Goal: Check status: Check status

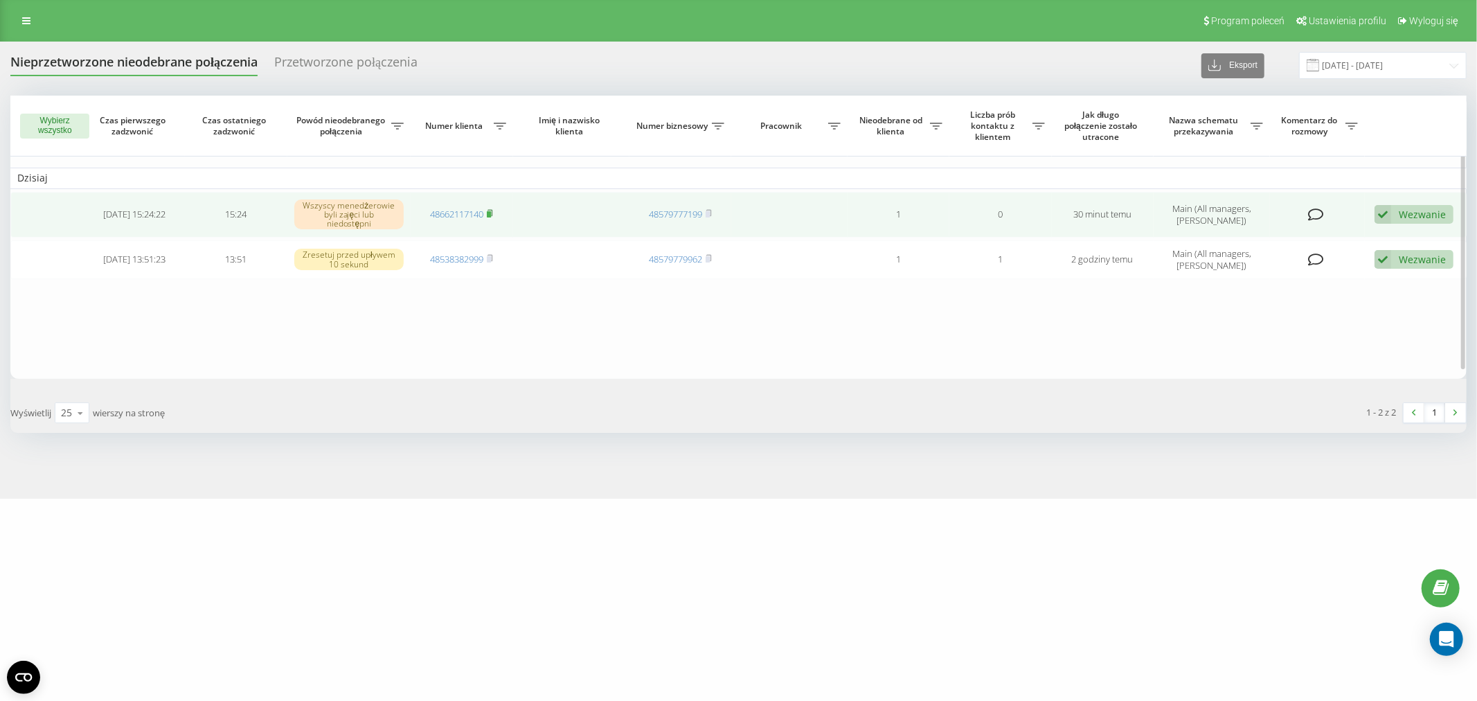
click at [490, 215] on span at bounding box center [490, 214] width 6 height 12
click at [476, 202] on td "48662117140" at bounding box center [462, 215] width 102 height 46
click at [454, 208] on link "48662117140" at bounding box center [456, 214] width 53 height 12
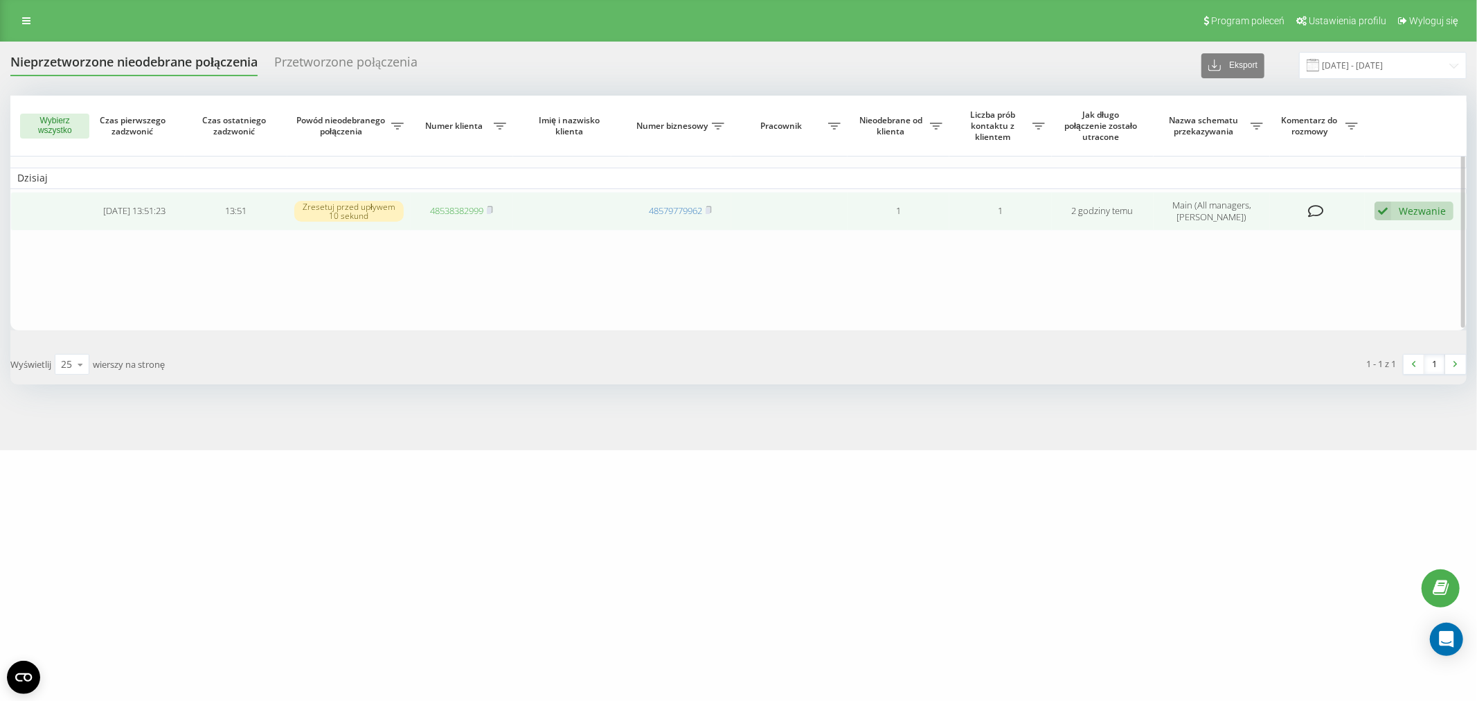
click at [440, 204] on link "48538382999" at bounding box center [456, 210] width 53 height 12
click at [1410, 212] on div "Wezwanie" at bounding box center [1422, 210] width 47 height 13
click at [1309, 262] on span "Skontaktowano się z klientem za pomocą innego kanału" at bounding box center [1313, 257] width 257 height 13
click at [471, 210] on link "48664911604" at bounding box center [456, 214] width 53 height 12
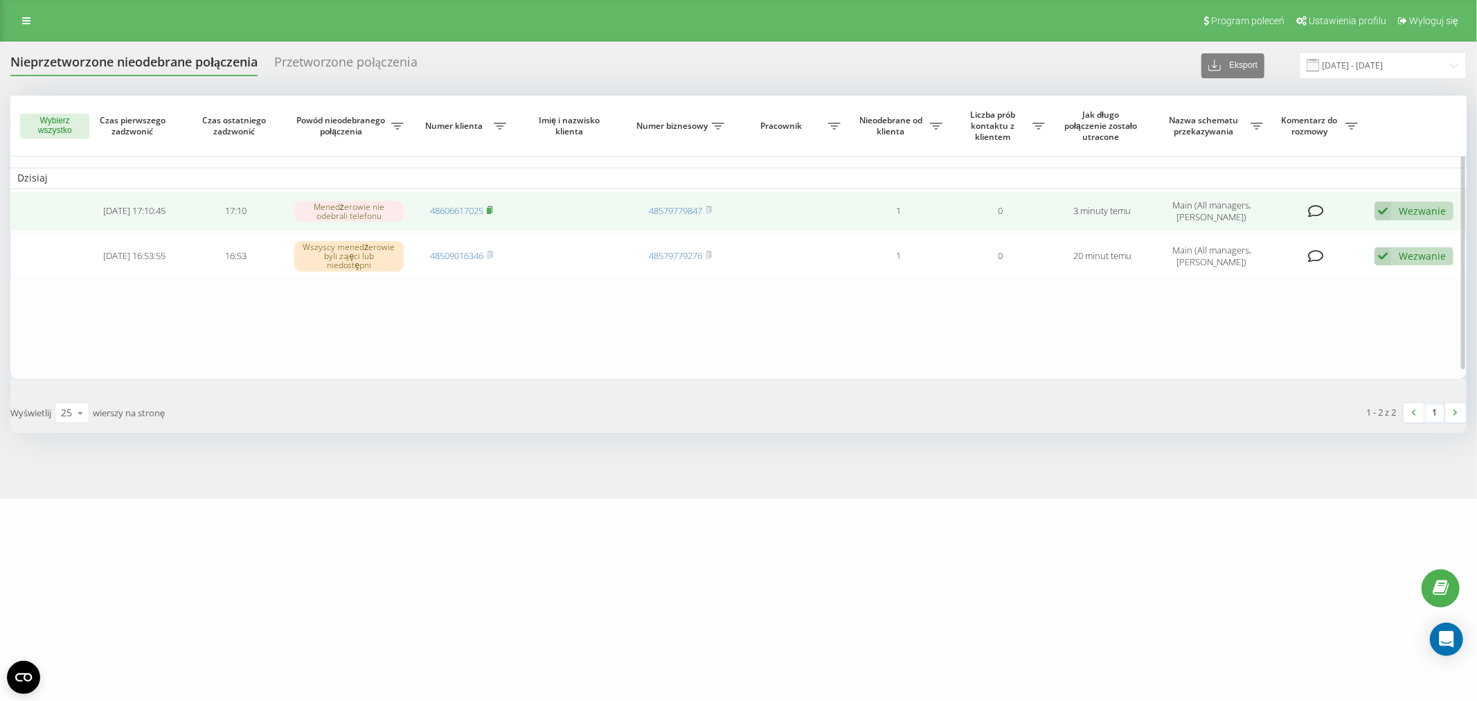
click at [493, 208] on icon at bounding box center [490, 209] width 5 height 6
click at [444, 210] on link "48606617025" at bounding box center [456, 210] width 53 height 12
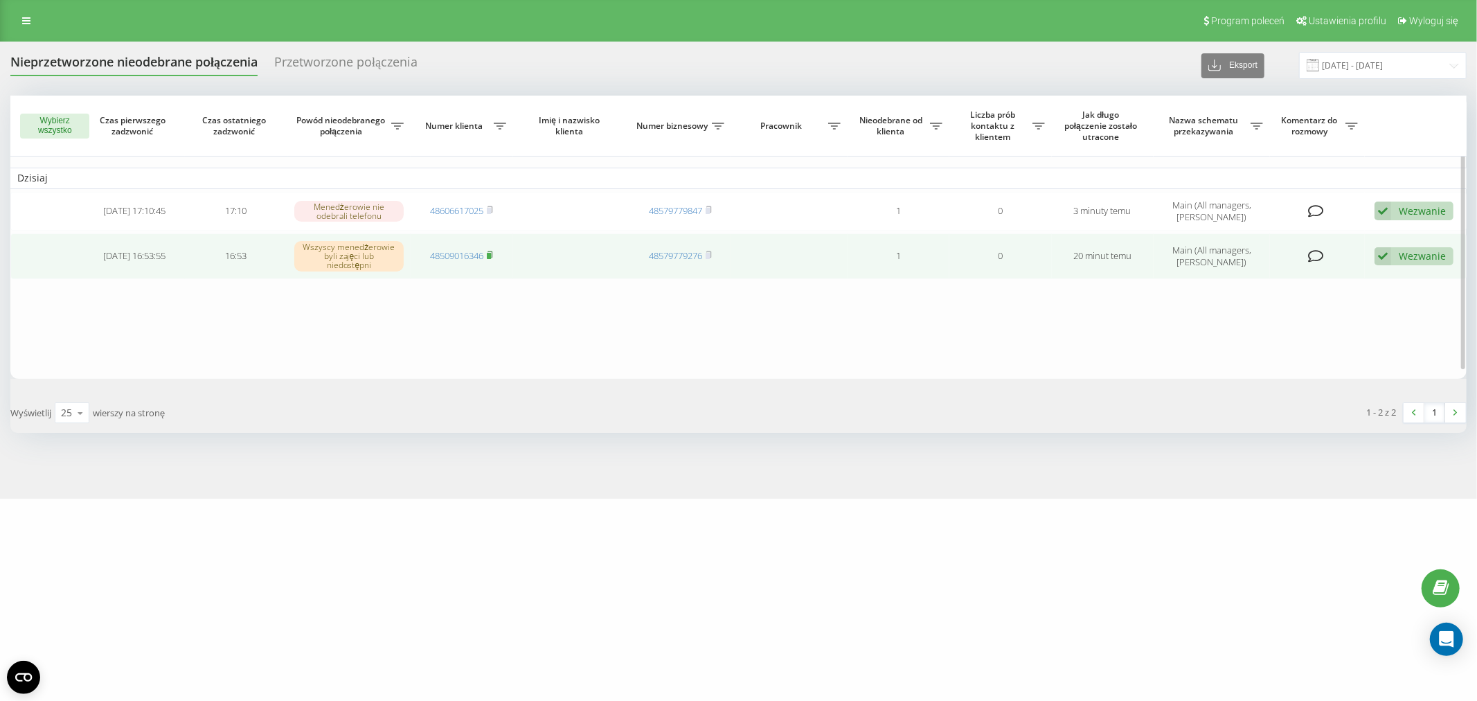
click at [493, 253] on icon at bounding box center [490, 255] width 6 height 8
click at [461, 249] on link "48509016346" at bounding box center [456, 255] width 53 height 12
